Goal: Entertainment & Leisure: Consume media (video, audio)

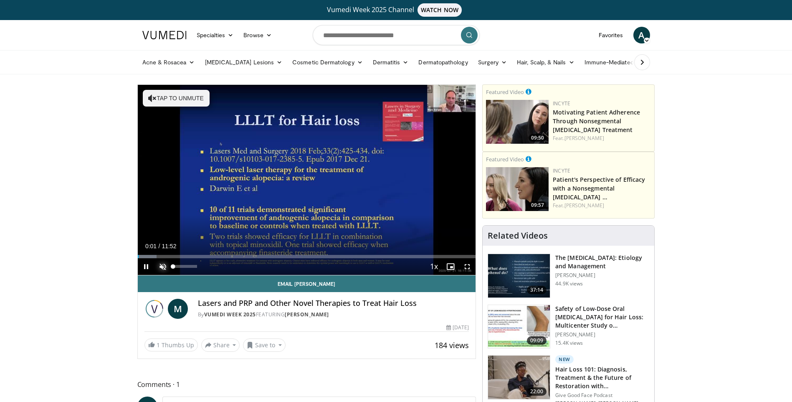
click at [163, 265] on span "Video Player" at bounding box center [163, 266] width 17 height 17
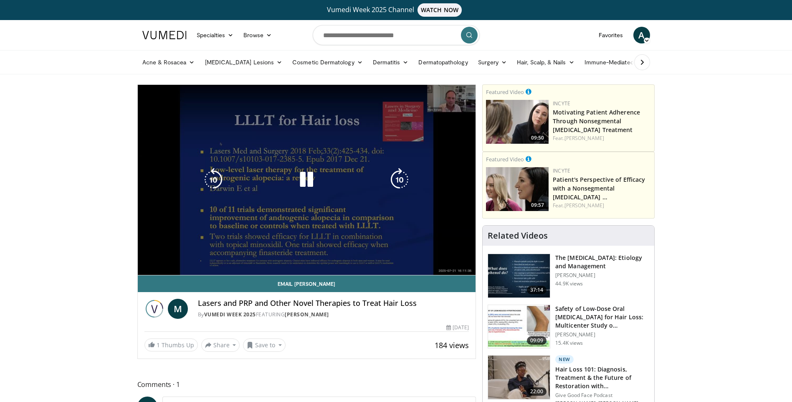
click at [163, 265] on div "10 seconds Tap to unmute" at bounding box center [307, 180] width 338 height 190
click at [163, 265] on span "Video Player" at bounding box center [163, 266] width 17 height 17
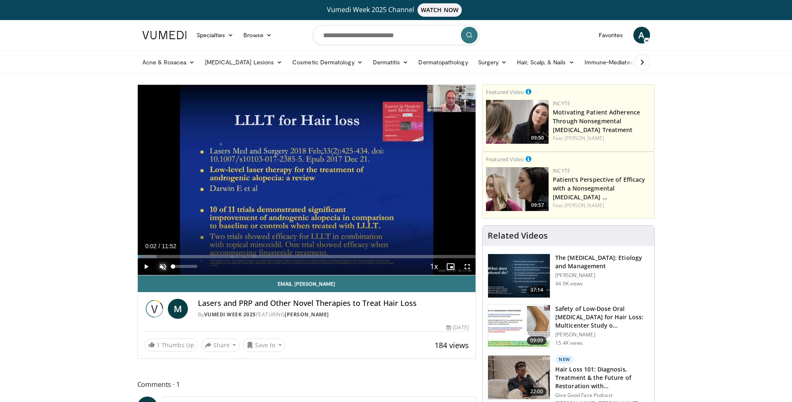
click at [163, 265] on span "Video Player" at bounding box center [163, 266] width 17 height 17
click at [144, 265] on span "Video Player" at bounding box center [146, 266] width 17 height 17
click at [469, 266] on span "Video Player" at bounding box center [467, 266] width 17 height 17
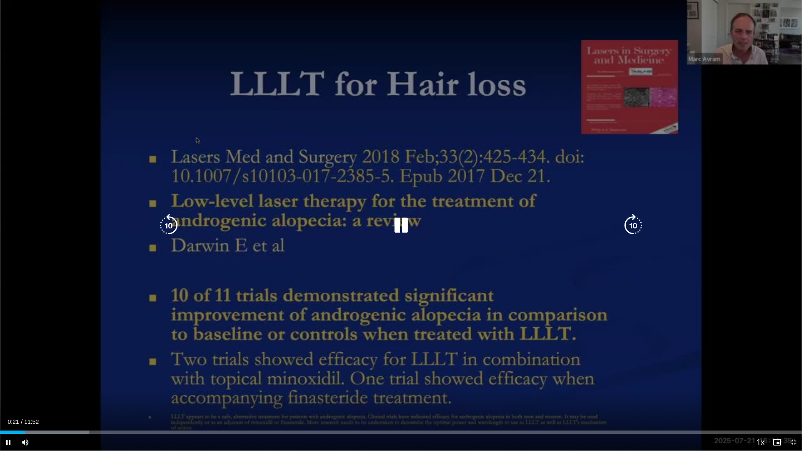
click at [736, 127] on div "10 seconds Tap to unmute" at bounding box center [401, 225] width 802 height 451
click at [393, 225] on icon "Video Player" at bounding box center [400, 225] width 23 height 23
click at [405, 229] on icon "Video Player" at bounding box center [400, 225] width 23 height 23
drag, startPoint x: 360, startPoint y: 228, endPoint x: 349, endPoint y: 227, distance: 10.9
click at [351, 227] on div "Video Player" at bounding box center [400, 225] width 481 height 17
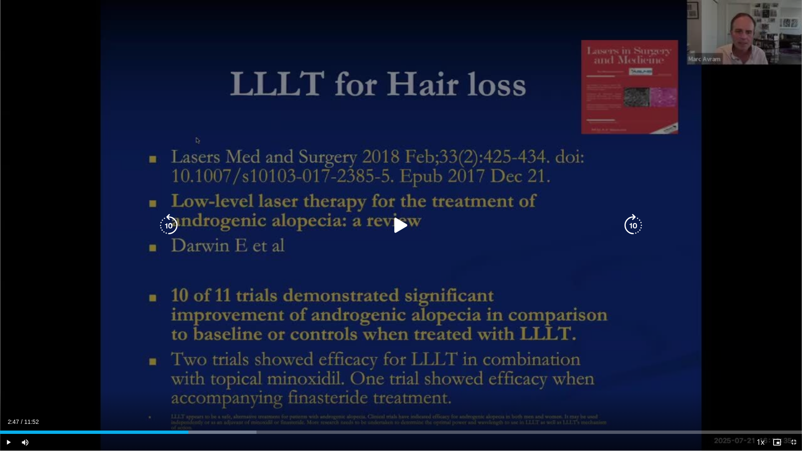
click at [403, 226] on icon "Video Player" at bounding box center [400, 225] width 23 height 23
click at [166, 222] on icon "Video Player" at bounding box center [168, 225] width 23 height 23
click at [163, 224] on icon "Video Player" at bounding box center [168, 225] width 23 height 23
click at [164, 225] on icon "Video Player" at bounding box center [168, 225] width 23 height 23
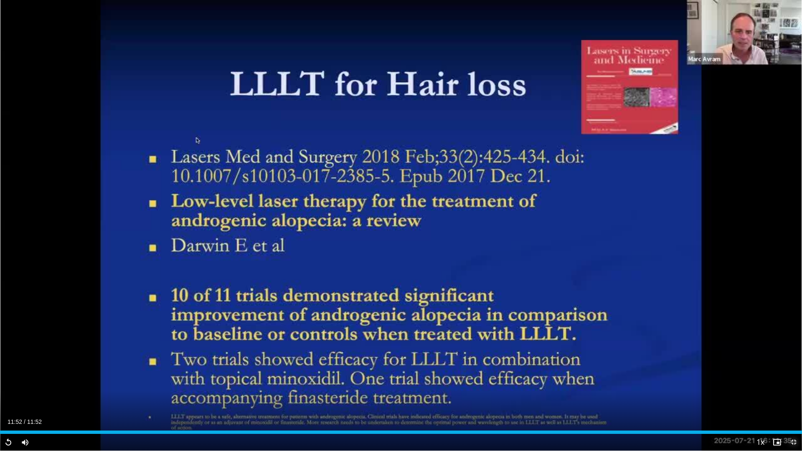
click at [792, 401] on span "Video Player" at bounding box center [793, 442] width 17 height 17
